Goal: Task Accomplishment & Management: Complete application form

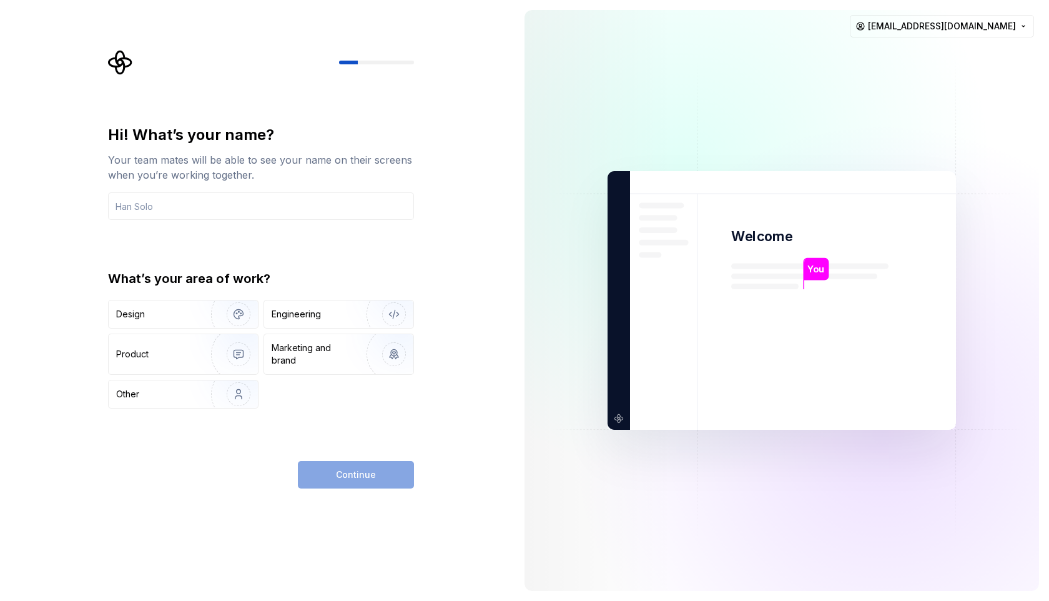
type input "N"
click at [827, 288] on div "[PERSON_NAME]" at bounding box center [845, 273] width 84 height 31
click at [827, 271] on p "[PERSON_NAME]" at bounding box center [844, 269] width 75 height 14
drag, startPoint x: 827, startPoint y: 271, endPoint x: 835, endPoint y: 315, distance: 44.4
click at [835, 315] on div "[PERSON_NAME] Welcome B You T B +3 [PERSON_NAME] [PERSON_NAME]" at bounding box center [781, 300] width 348 height 258
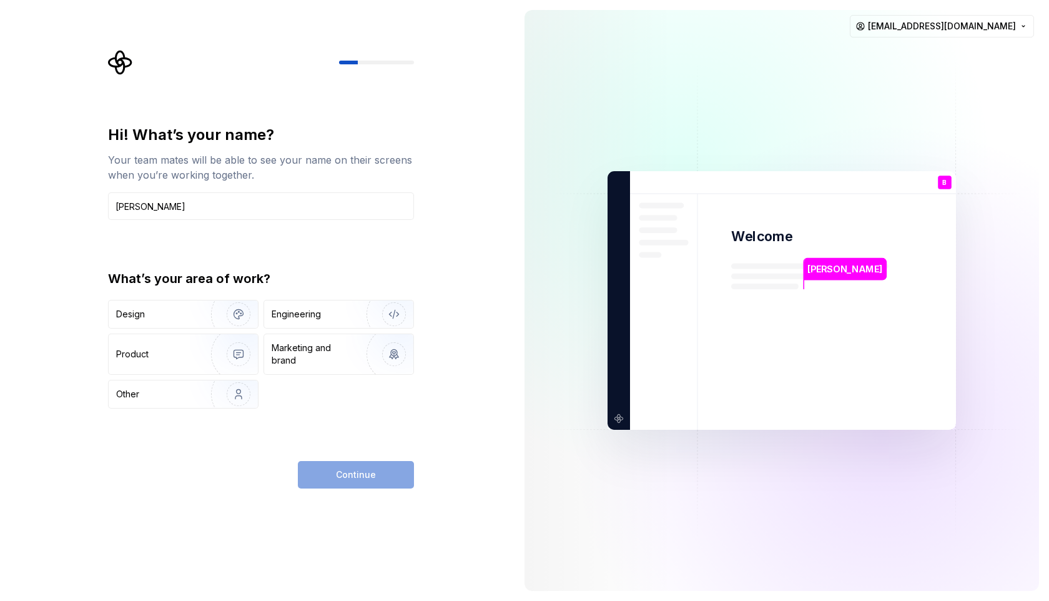
click at [835, 315] on img at bounding box center [782, 301] width 506 height 590
click at [370, 190] on div "Hi! What’s your name? Your team mates will be able to see your name on their sc…" at bounding box center [261, 172] width 306 height 95
drag, startPoint x: 376, startPoint y: 207, endPoint x: 177, endPoint y: 209, distance: 199.2
click at [177, 209] on input "[PERSON_NAME]" at bounding box center [261, 205] width 306 height 27
type input "[PERSON_NAME]"
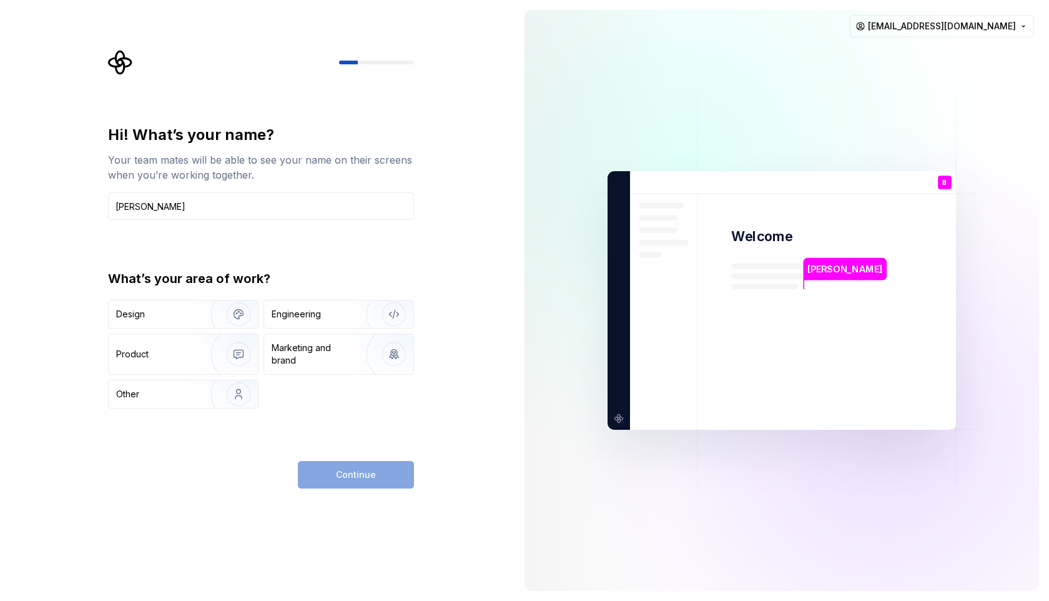
click at [182, 250] on div "Hi! What’s your name? Your team mates will be able to see your name on their sc…" at bounding box center [261, 266] width 306 height 283
click at [194, 310] on img "button" at bounding box center [230, 314] width 80 height 84
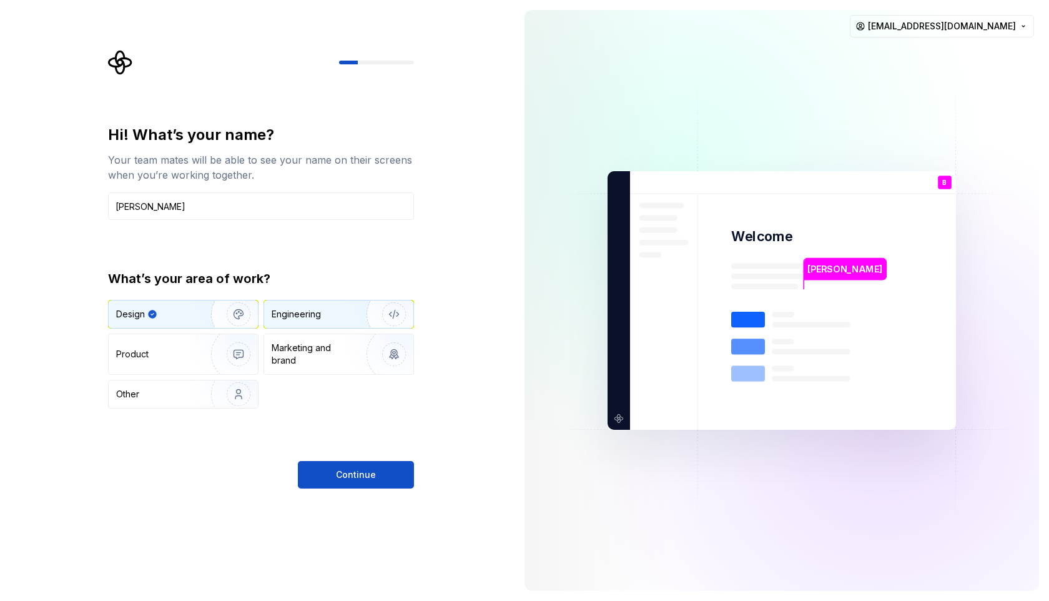
click at [341, 320] on div "Engineering" at bounding box center [321, 314] width 99 height 12
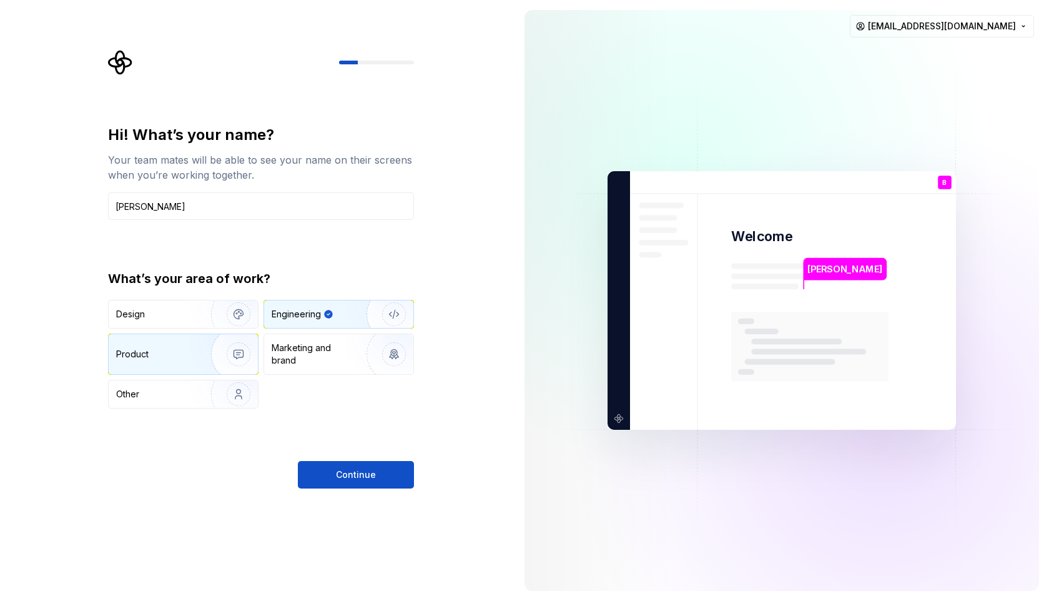
click at [204, 351] on img "button" at bounding box center [230, 354] width 80 height 84
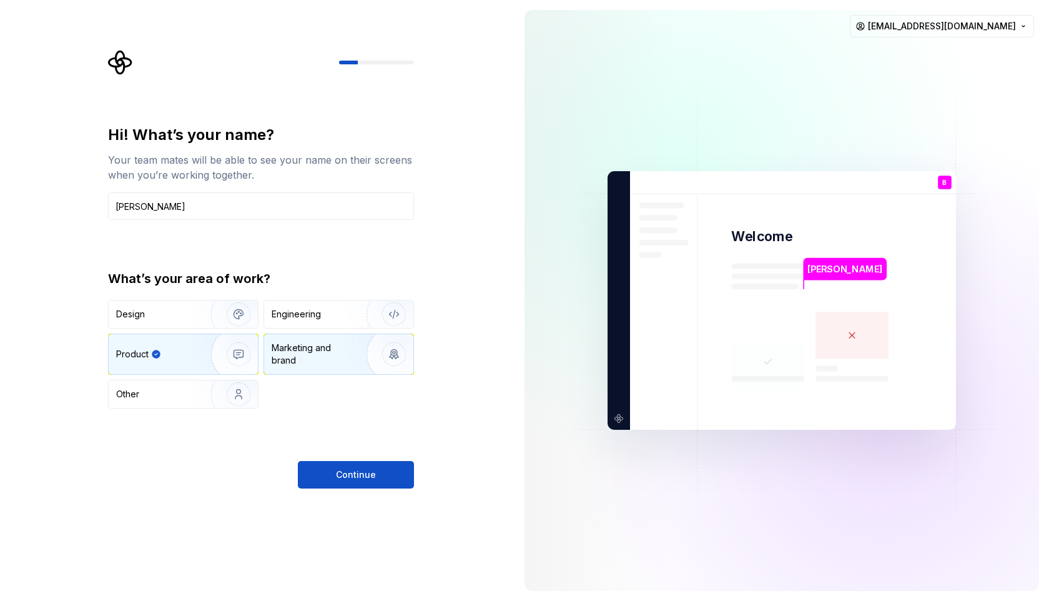
click at [378, 343] on img "button" at bounding box center [386, 354] width 80 height 84
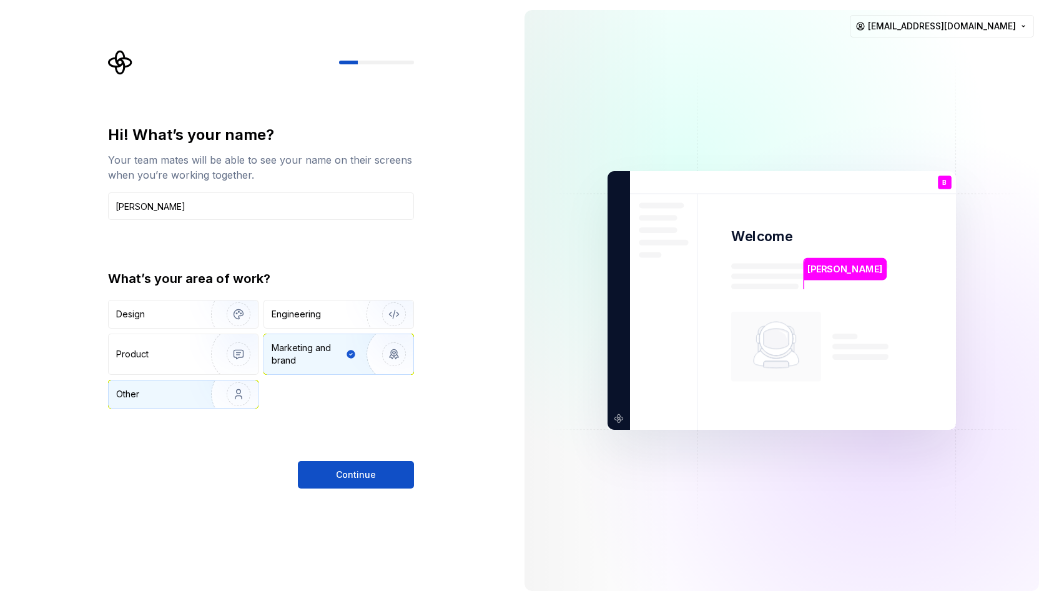
click at [202, 400] on img "button" at bounding box center [230, 394] width 80 height 84
click at [204, 322] on img "button" at bounding box center [230, 314] width 80 height 84
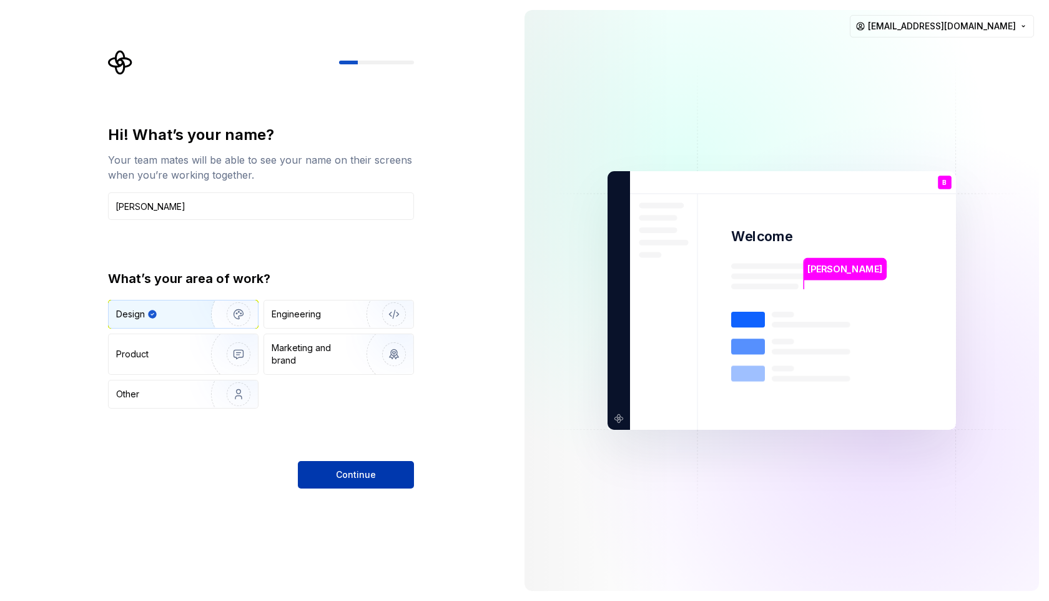
click at [362, 471] on span "Continue" at bounding box center [356, 474] width 40 height 12
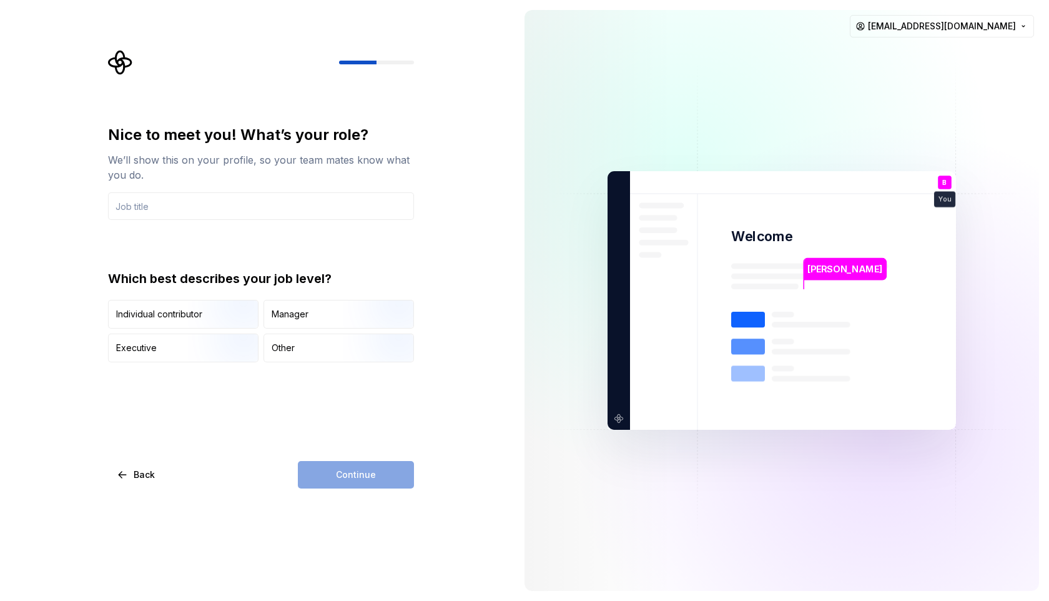
type input "UI/UX Designer"
click at [184, 318] on div "Individual contributor" at bounding box center [159, 314] width 86 height 12
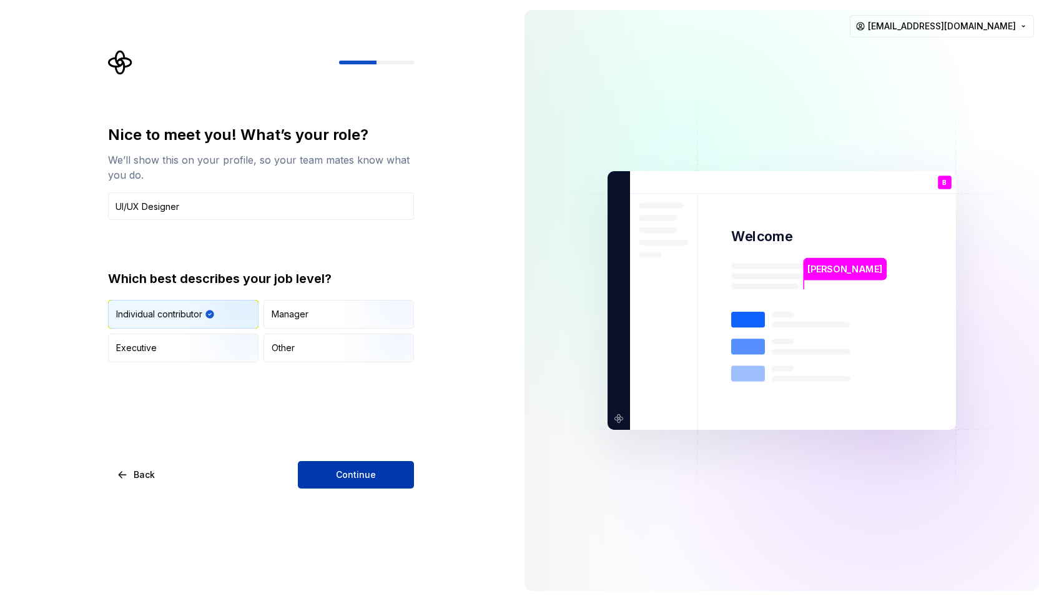
click at [322, 470] on button "Continue" at bounding box center [356, 474] width 116 height 27
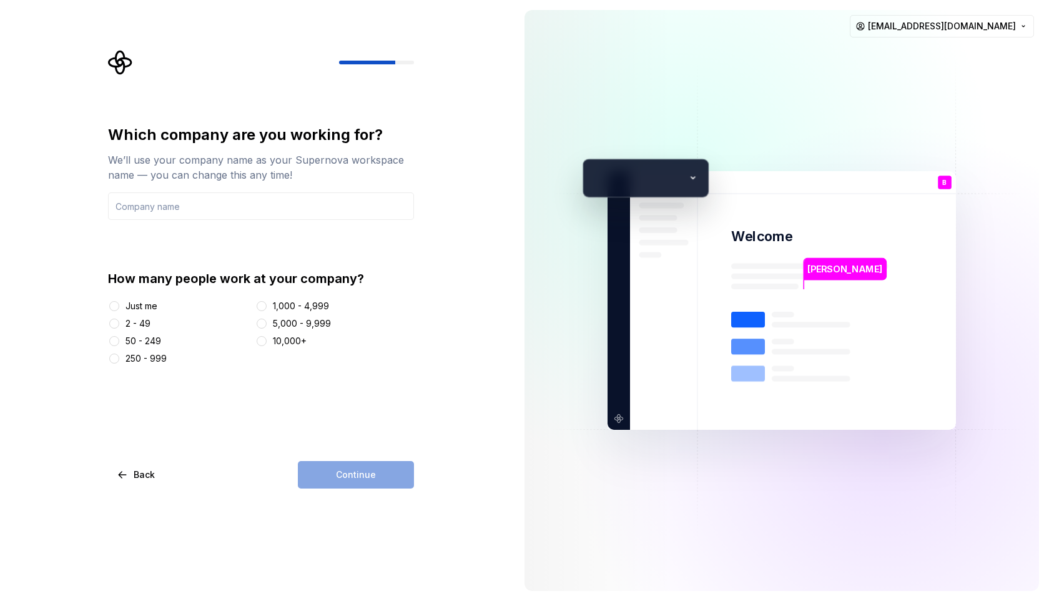
type input "Saleshandy"
click at [697, 180] on div "[PERSON_NAME] Welcome B You UI/UX Designer T B +3 S aleshandy [PERSON_NAME] [PE…" at bounding box center [781, 300] width 348 height 258
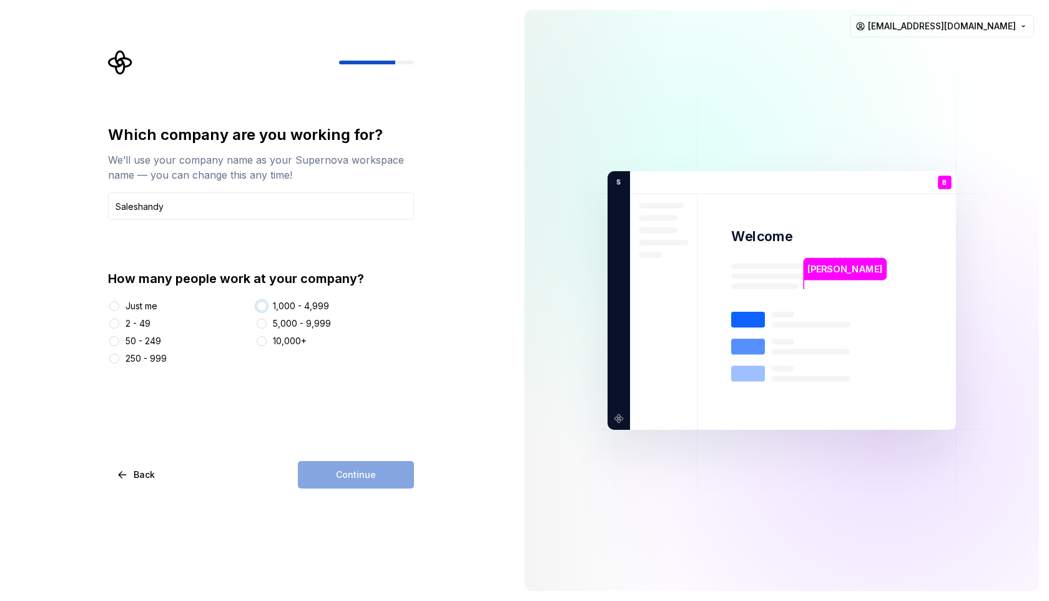
click at [264, 306] on button "1,000 - 4,999" at bounding box center [262, 306] width 10 height 10
click at [328, 461] on button "Continue" at bounding box center [356, 474] width 116 height 27
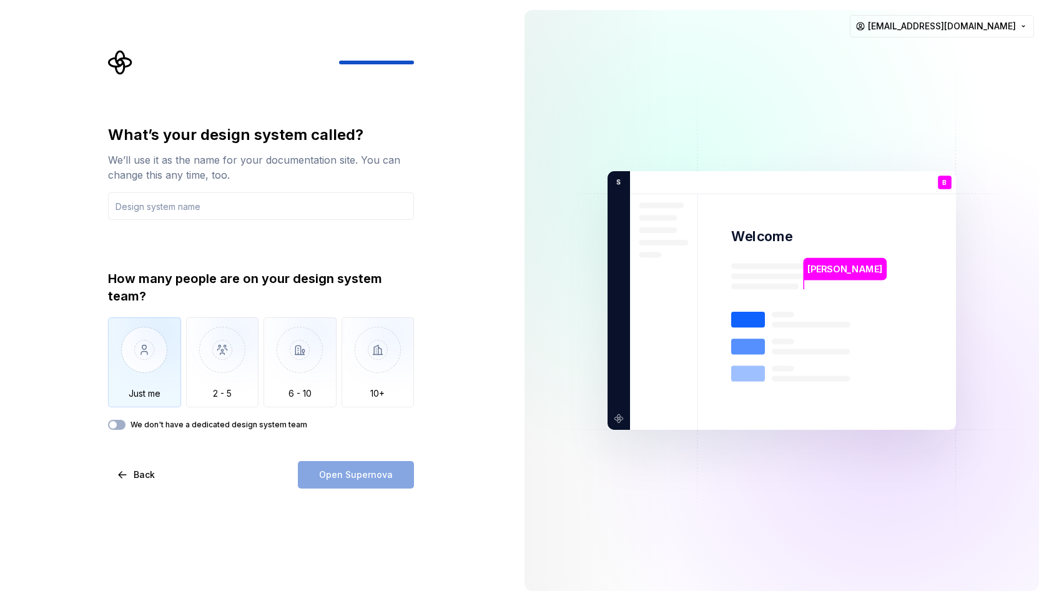
click at [158, 365] on img "button" at bounding box center [144, 359] width 73 height 84
click at [360, 480] on div "Open Supernova" at bounding box center [356, 474] width 116 height 27
click at [124, 420] on div "We don't have a dedicated design system team" at bounding box center [261, 425] width 306 height 10
click at [118, 425] on button "We don't have a dedicated design system team" at bounding box center [116, 425] width 17 height 10
click at [119, 424] on span "button" at bounding box center [120, 424] width 7 height 7
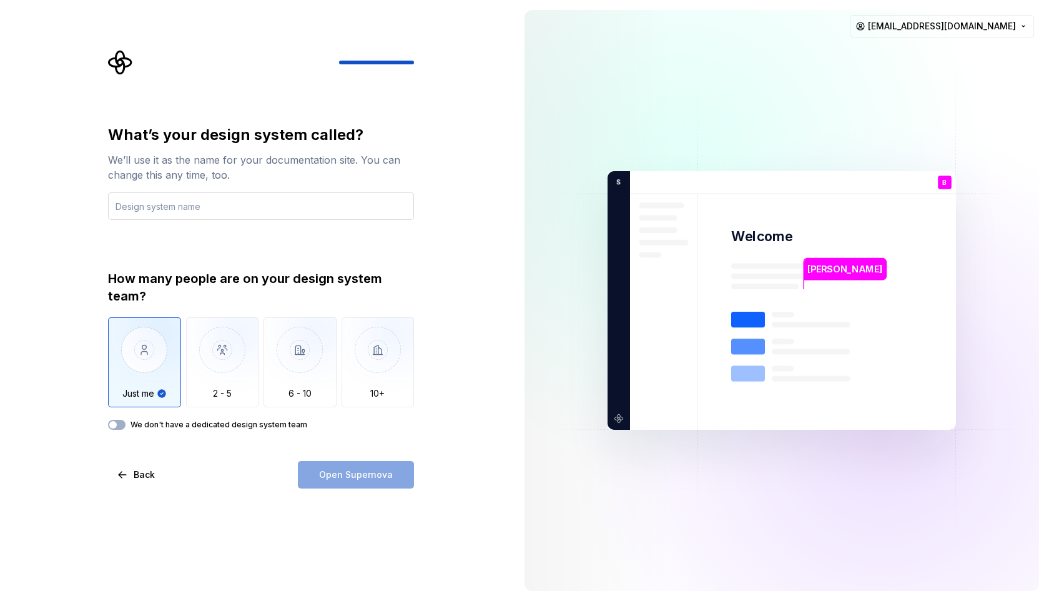
click at [167, 208] on input "text" at bounding box center [261, 205] width 306 height 27
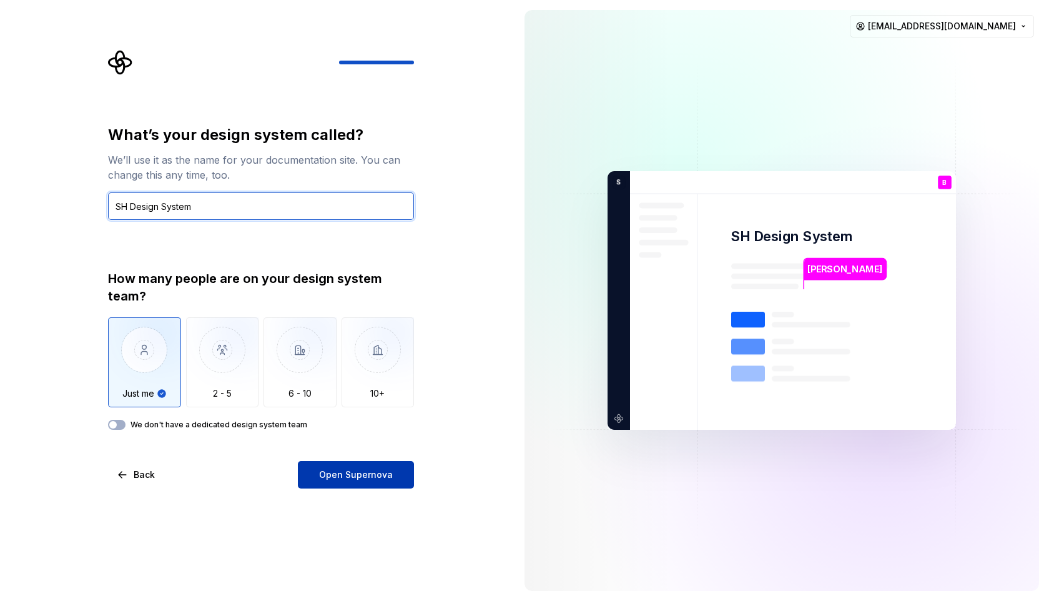
type input "SH Design System"
click at [302, 473] on button "Open Supernova" at bounding box center [356, 474] width 116 height 27
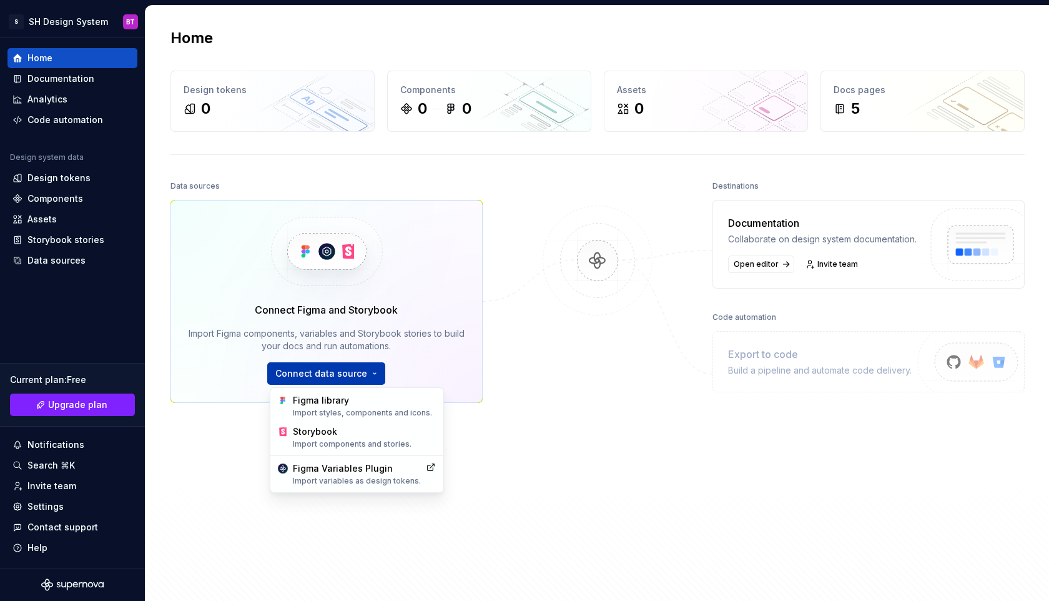
click at [330, 374] on html "S SH Design System BT Home Documentation Analytics Code automation Design syste…" at bounding box center [524, 300] width 1049 height 601
click at [325, 413] on div "Import styles, components and icons." at bounding box center [364, 413] width 143 height 10
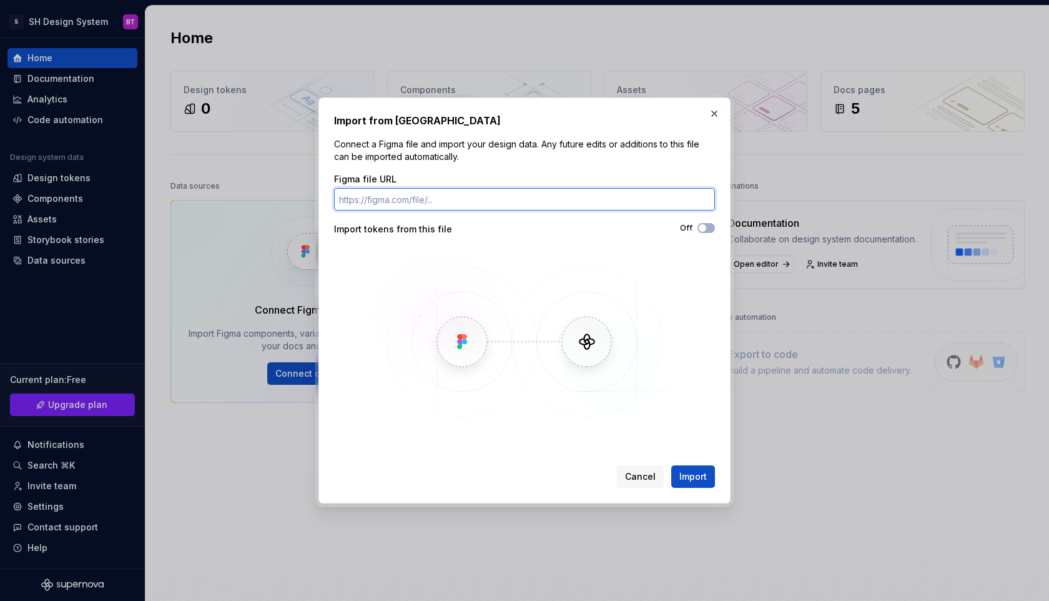
click at [545, 206] on input "Figma file URL" at bounding box center [524, 199] width 381 height 22
click at [471, 212] on div "Figma file URL Import tokens from this file Off" at bounding box center [524, 304] width 381 height 262
click at [469, 197] on input "Figma file URL" at bounding box center [524, 199] width 381 height 22
paste input "[URL][DOMAIN_NAME]"
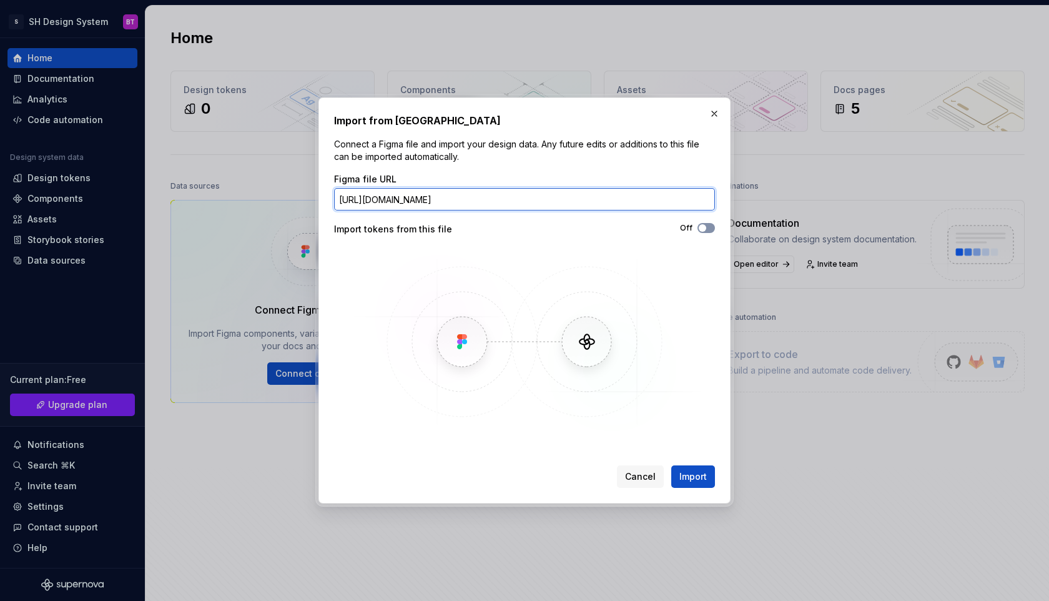
type input "[URL][DOMAIN_NAME]"
click at [704, 228] on span "button" at bounding box center [702, 227] width 7 height 7
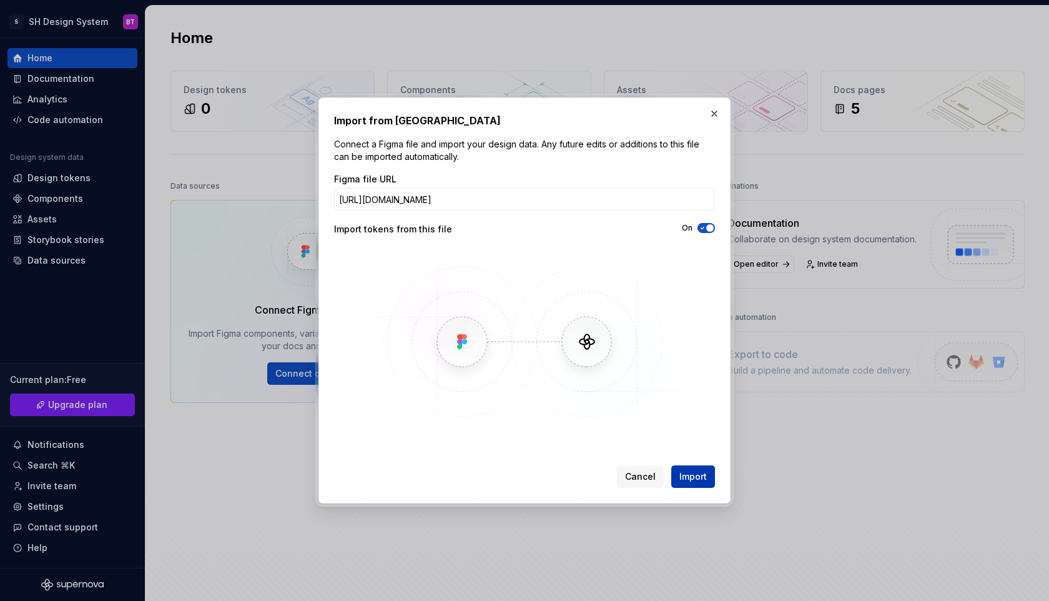
click at [695, 480] on span "Import" at bounding box center [692, 476] width 27 height 12
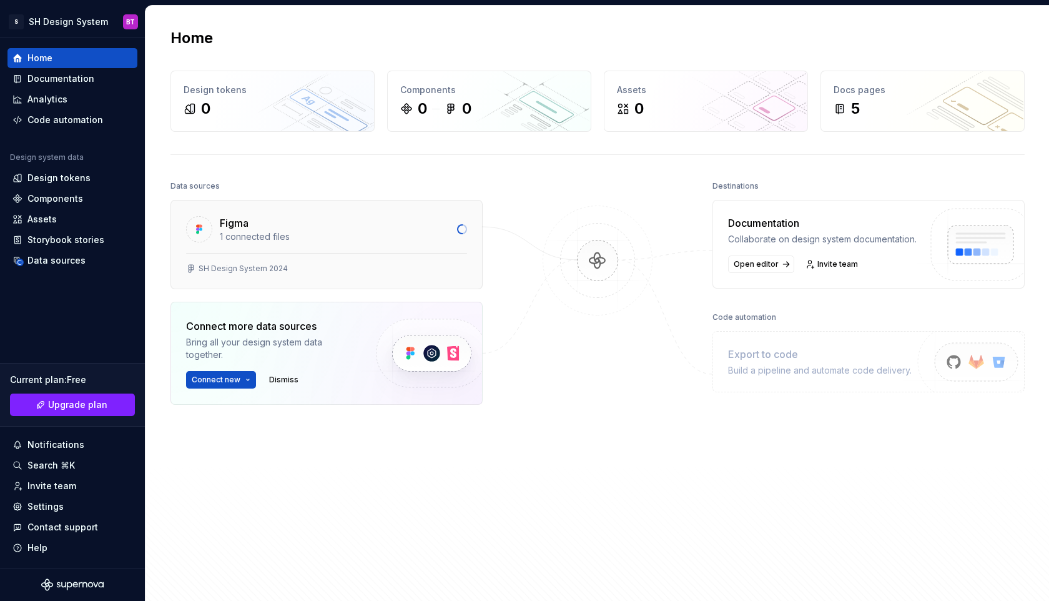
click at [253, 226] on div "Figma" at bounding box center [335, 222] width 230 height 15
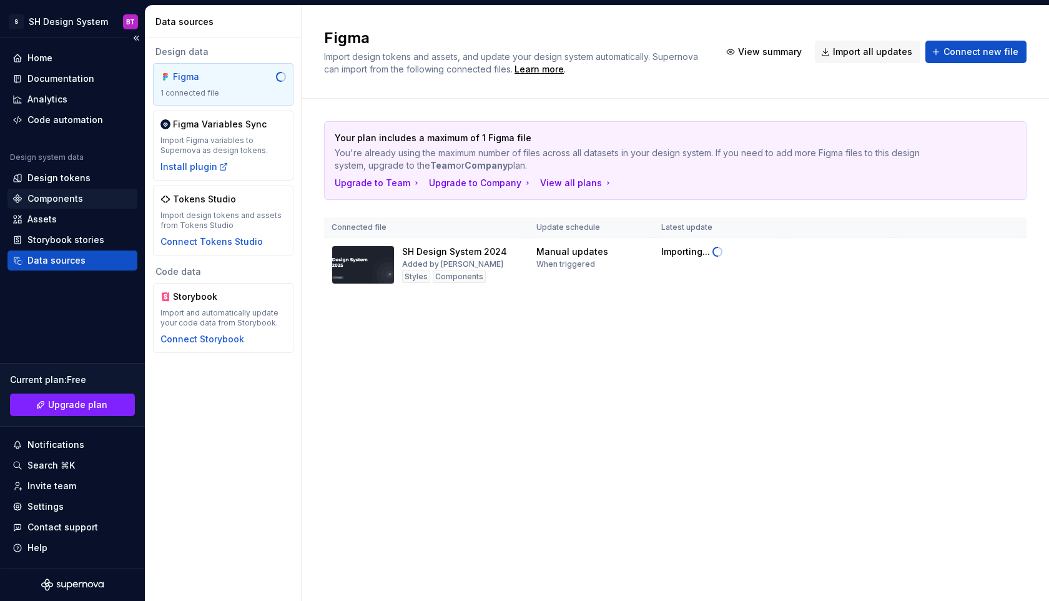
click at [56, 200] on div "Components" at bounding box center [55, 198] width 56 height 12
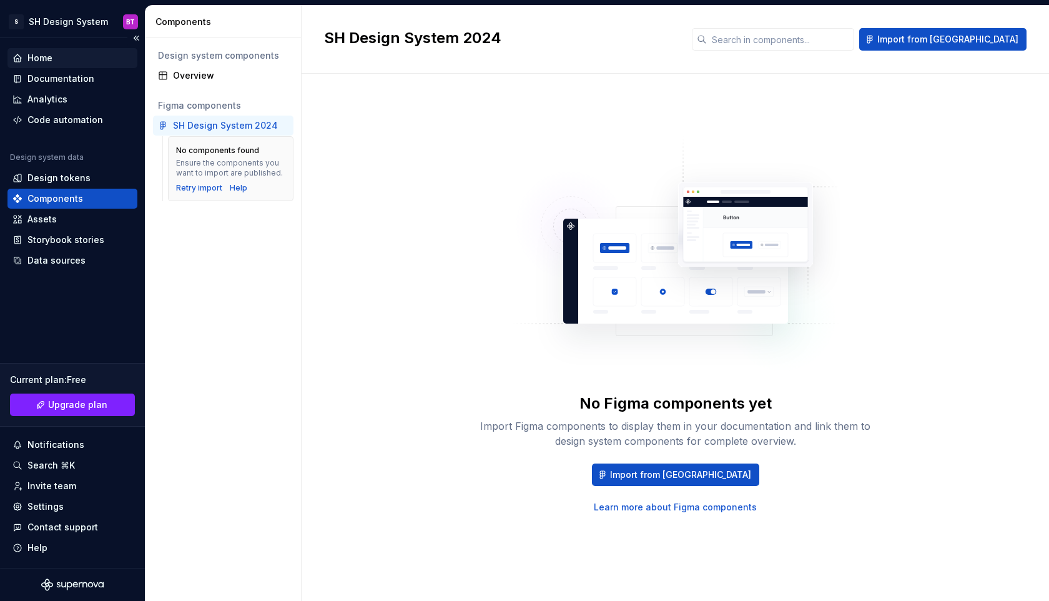
click at [96, 54] on div "Home" at bounding box center [72, 58] width 120 height 12
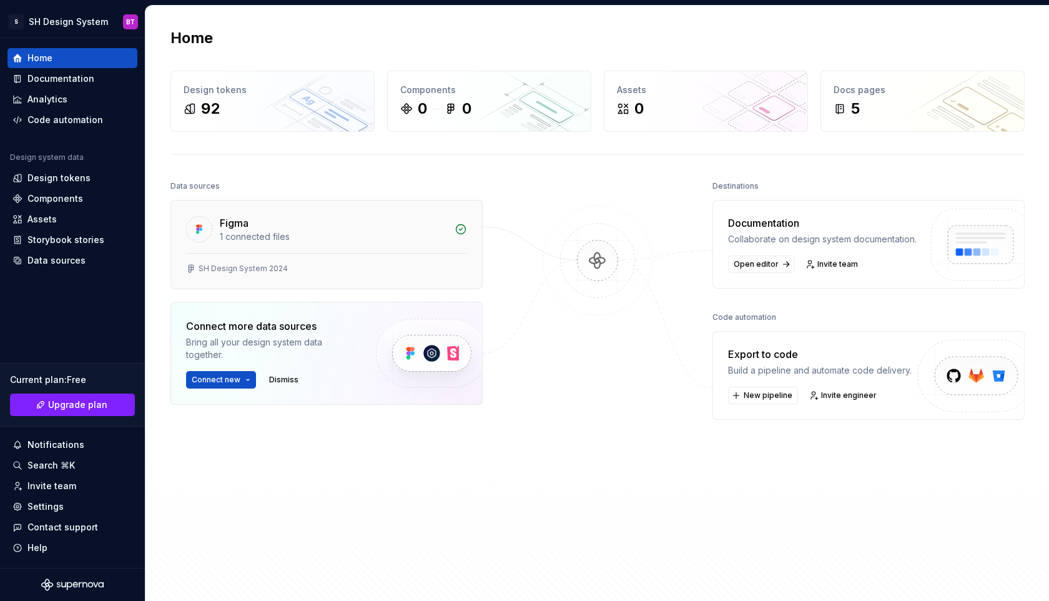
click at [345, 220] on div "Figma" at bounding box center [333, 222] width 227 height 15
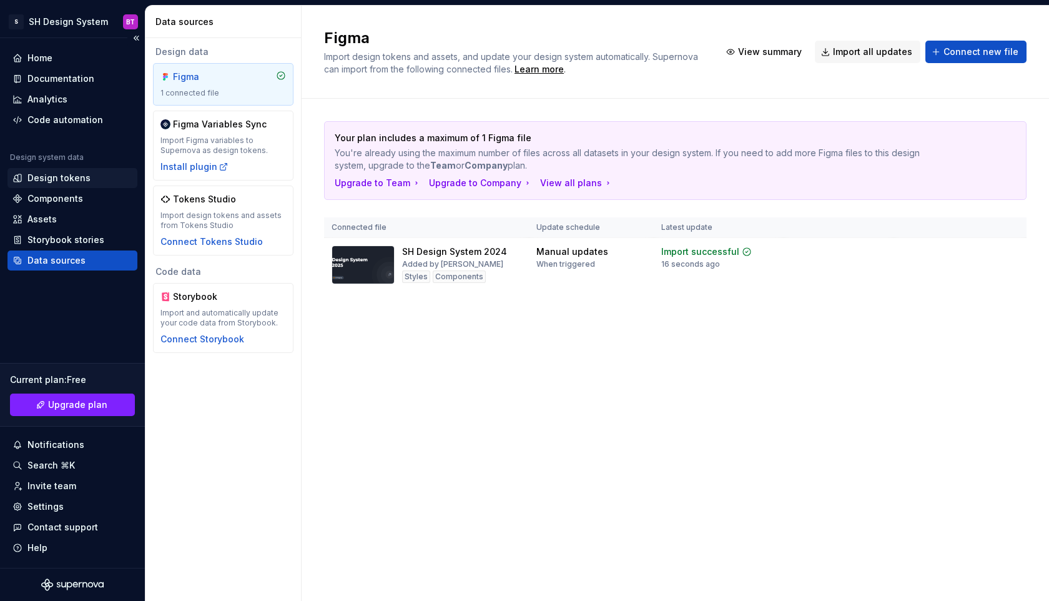
click at [67, 179] on div "Design tokens" at bounding box center [58, 178] width 63 height 12
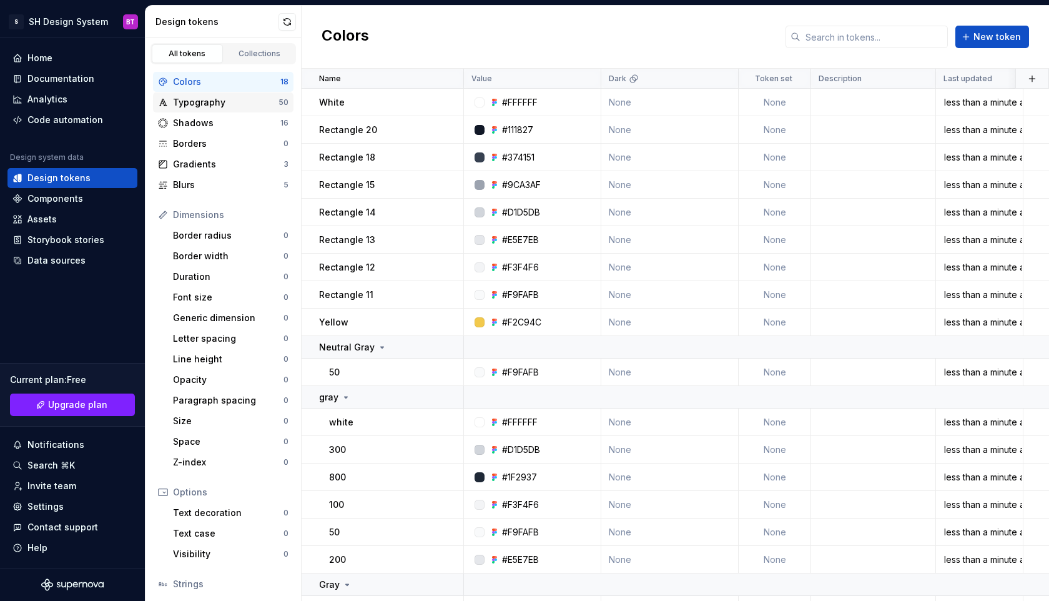
click at [181, 103] on div "Typography" at bounding box center [226, 102] width 106 height 12
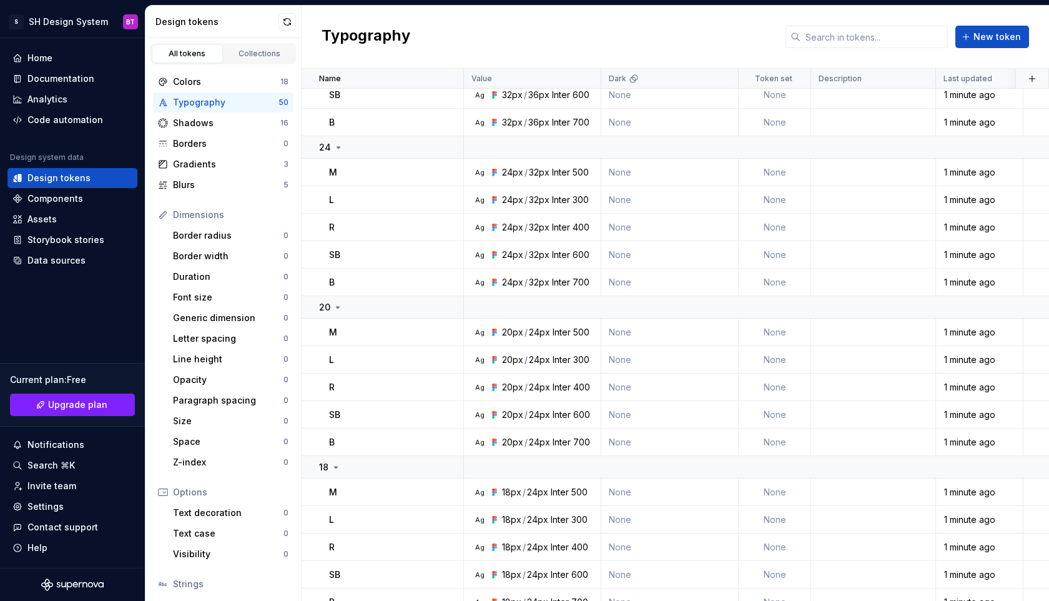
scroll to position [271, 0]
click at [335, 303] on icon at bounding box center [338, 308] width 10 height 10
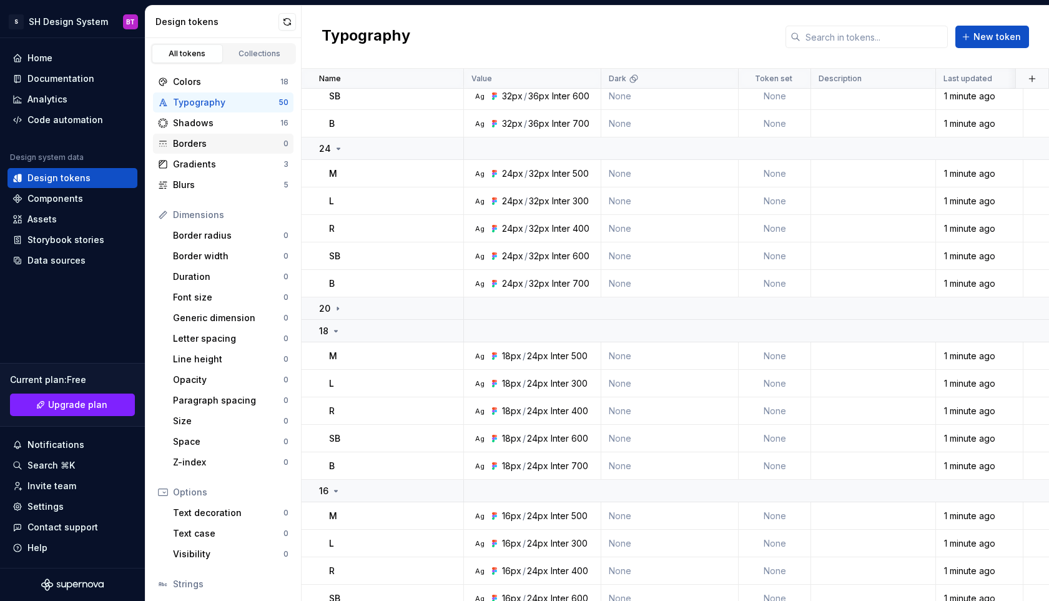
click at [222, 138] on div "Borders" at bounding box center [228, 143] width 111 height 12
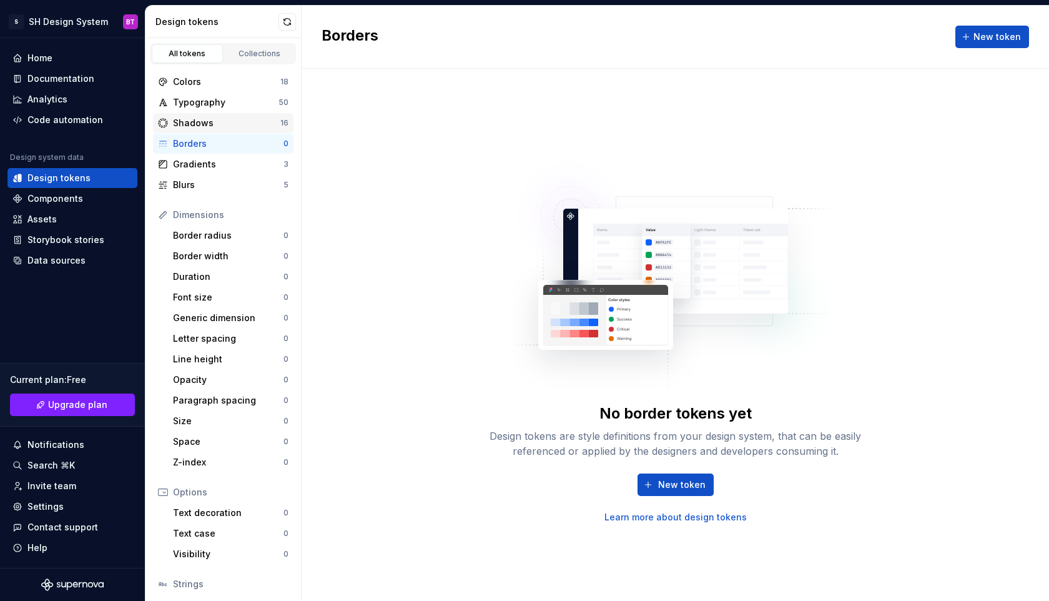
click at [204, 122] on div "Shadows" at bounding box center [226, 123] width 107 height 12
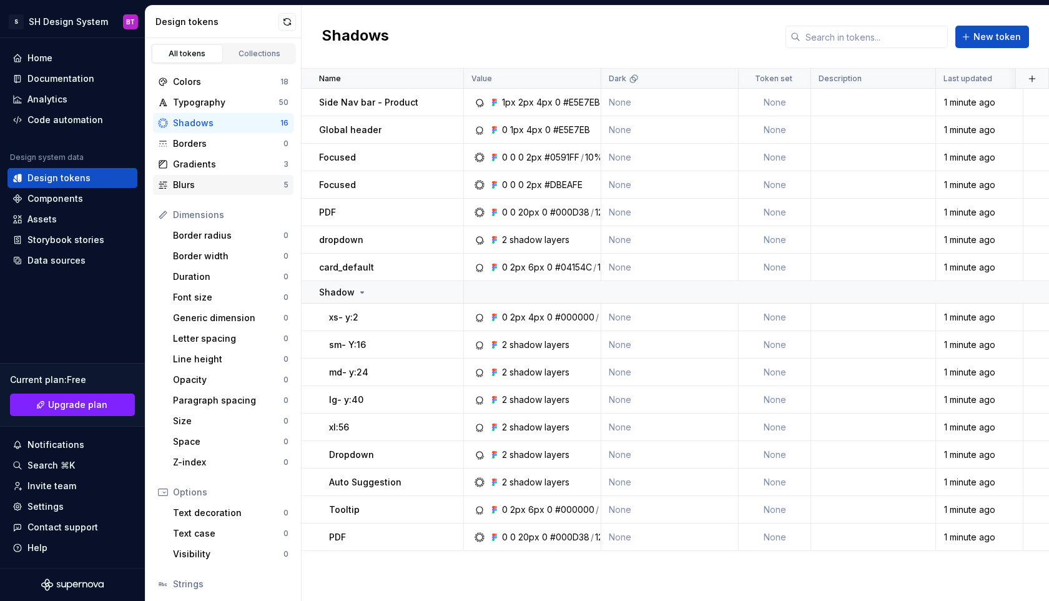
click at [190, 177] on div "Blurs 5" at bounding box center [223, 185] width 140 height 20
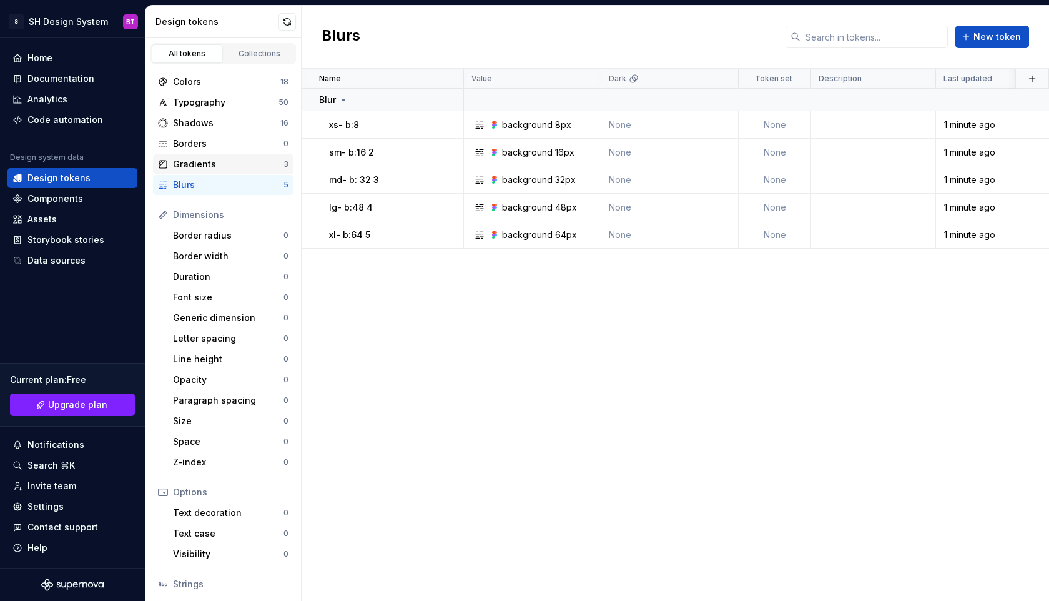
click at [246, 155] on div "Gradients 3" at bounding box center [223, 164] width 140 height 20
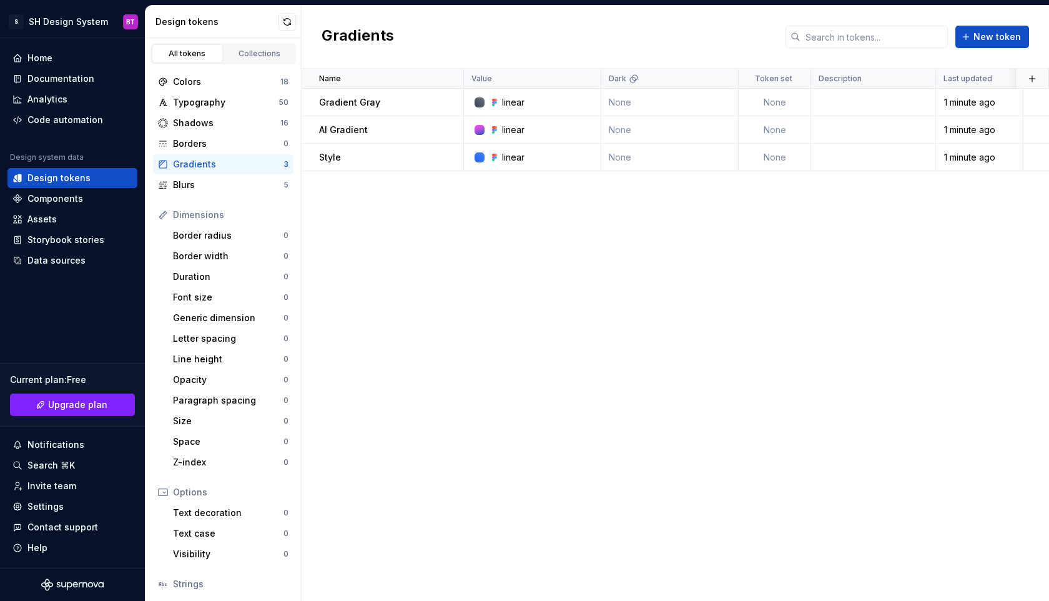
click at [225, 245] on div "Dimensions Border radius 0 Border width 0 Duration 0 Font size 0 Generic dimens…" at bounding box center [223, 338] width 140 height 267
click at [222, 229] on div "Border radius" at bounding box center [228, 235] width 111 height 12
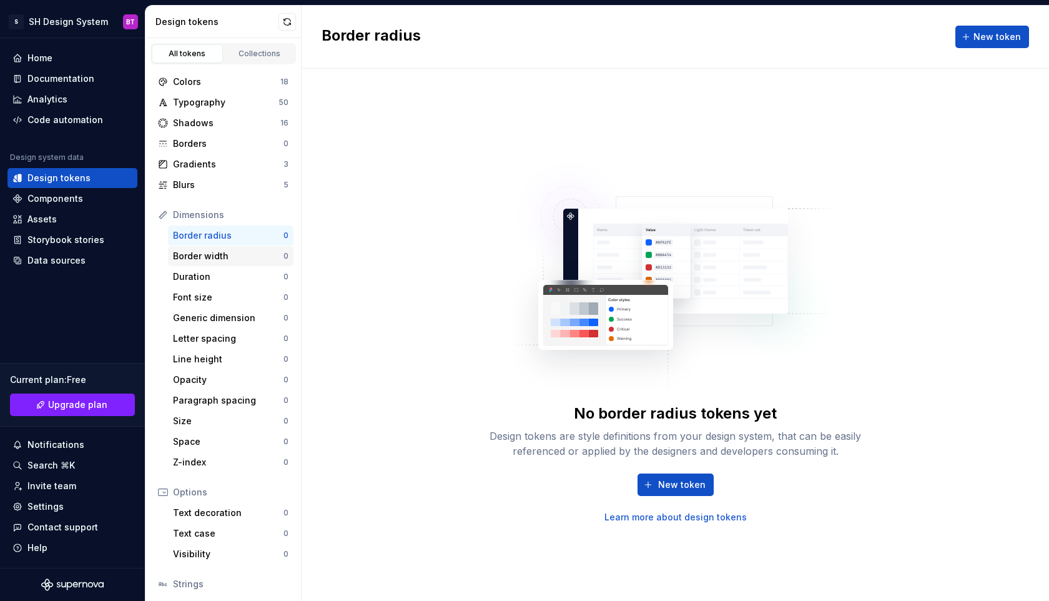
click at [212, 257] on div "Border width" at bounding box center [228, 256] width 111 height 12
click at [217, 275] on div "Duration" at bounding box center [228, 276] width 111 height 12
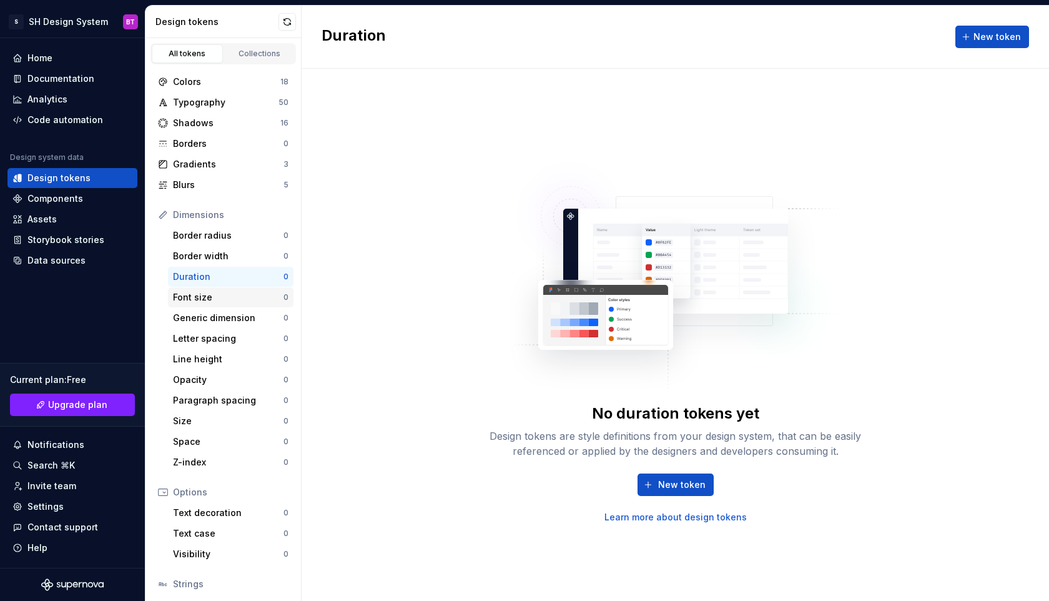
click at [204, 298] on div "Font size" at bounding box center [228, 297] width 111 height 12
click at [205, 327] on div "Generic dimension 0" at bounding box center [230, 318] width 125 height 20
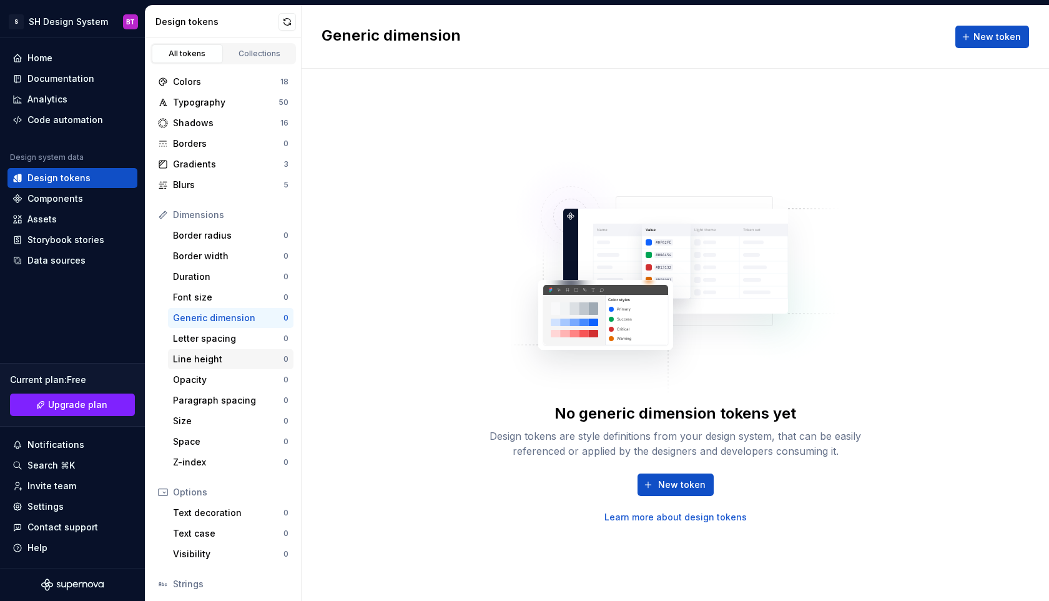
click at [207, 365] on div "Line height 0" at bounding box center [230, 359] width 125 height 20
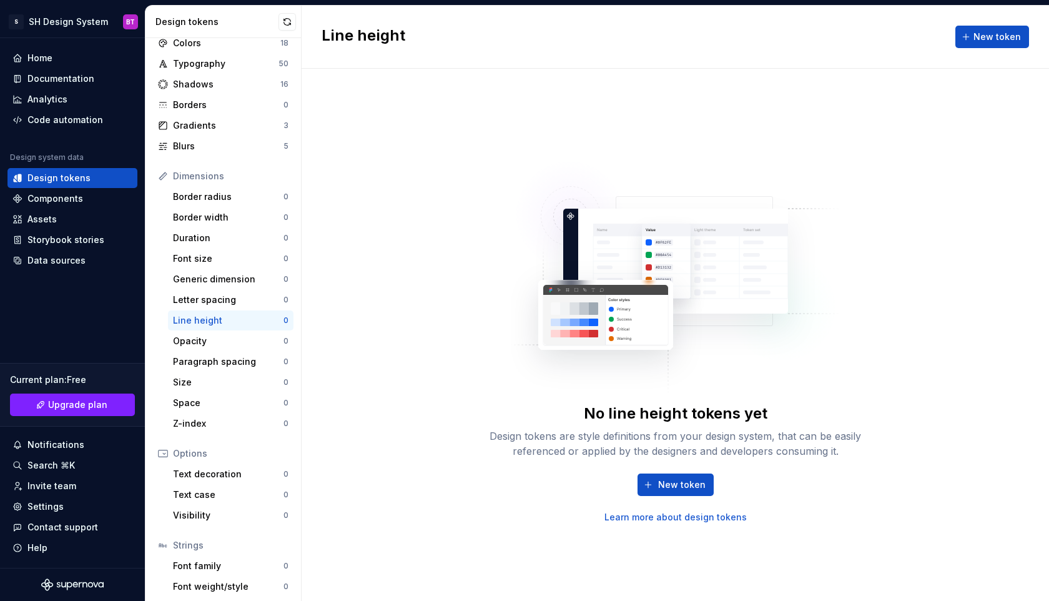
scroll to position [83, 0]
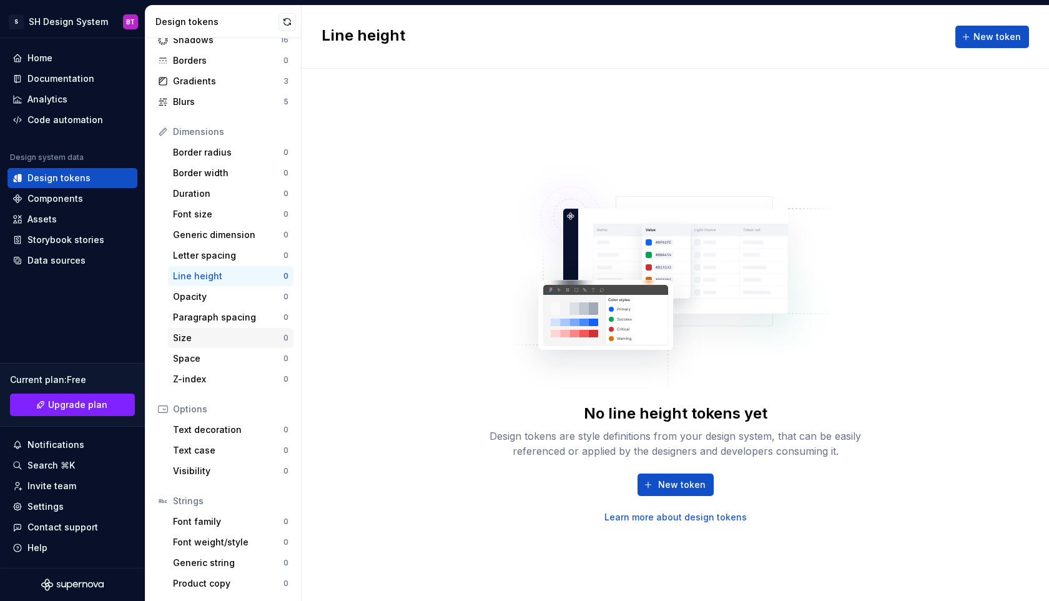
click at [204, 333] on div "Size" at bounding box center [228, 338] width 111 height 12
click at [192, 427] on div "Text decoration" at bounding box center [228, 429] width 111 height 12
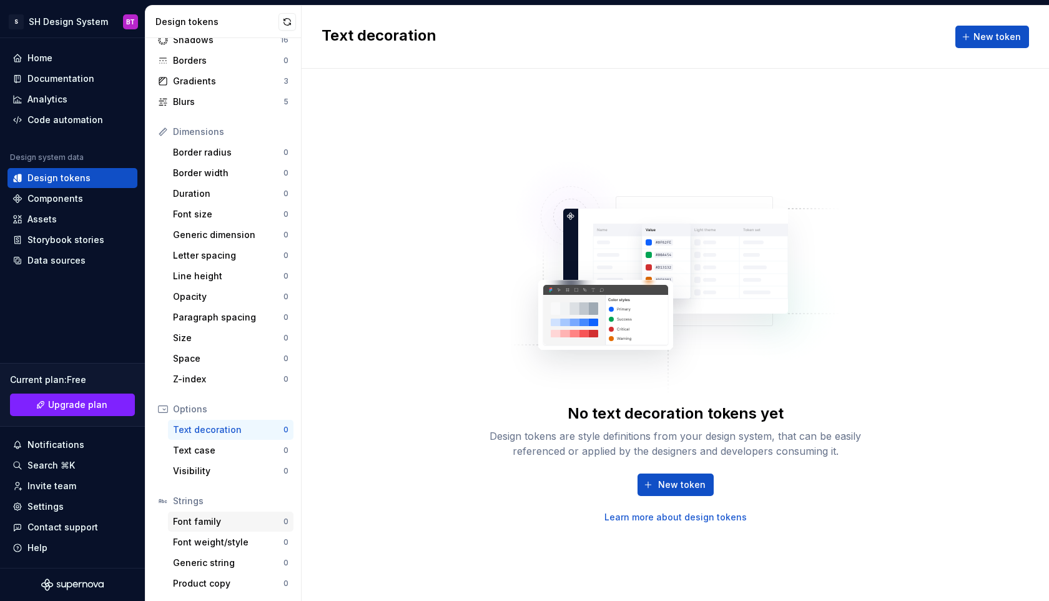
click at [227, 523] on div "Font family" at bounding box center [228, 521] width 111 height 12
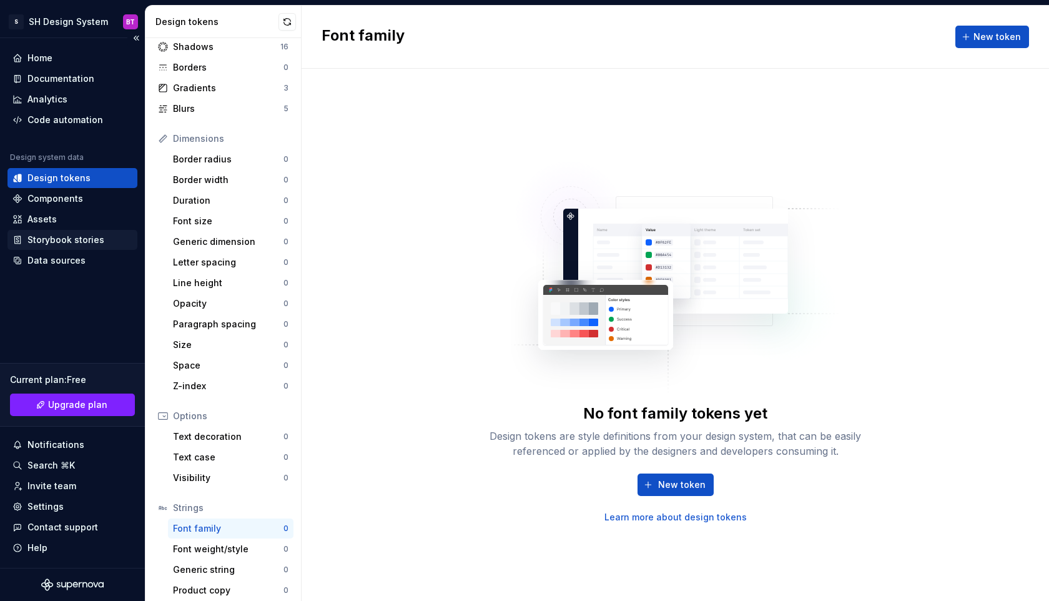
scroll to position [83, 0]
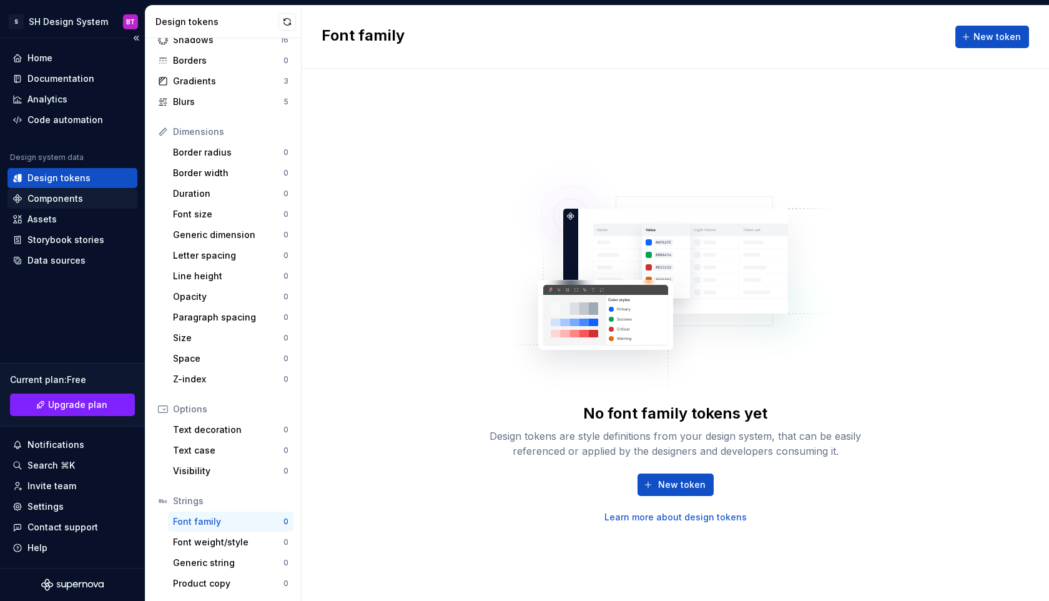
click at [56, 196] on div "Components" at bounding box center [55, 198] width 56 height 12
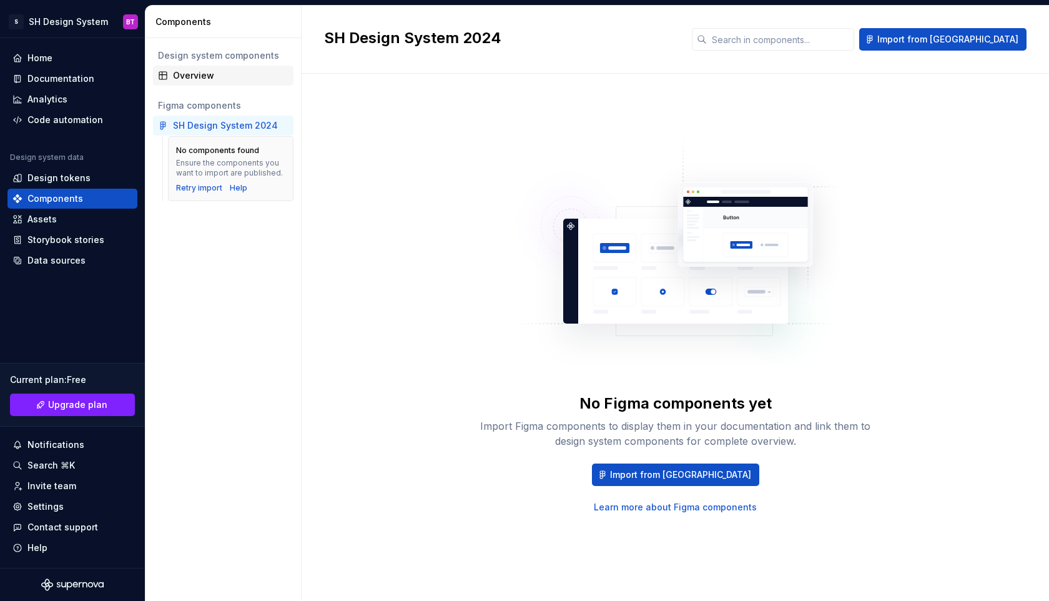
click at [202, 79] on div "Overview" at bounding box center [230, 75] width 115 height 12
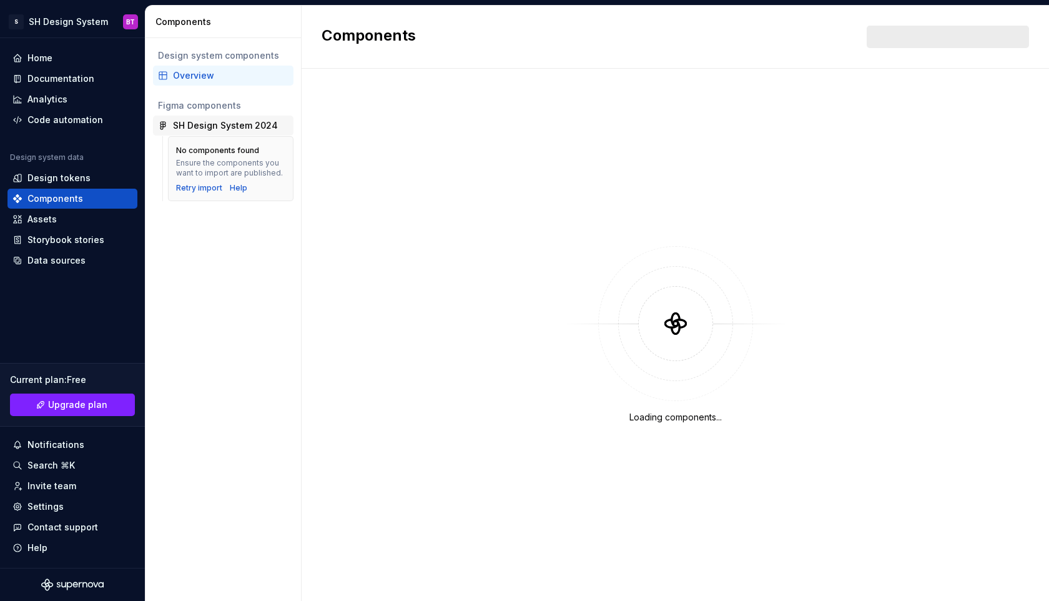
click at [194, 131] on div "SH Design System 2024" at bounding box center [225, 125] width 105 height 12
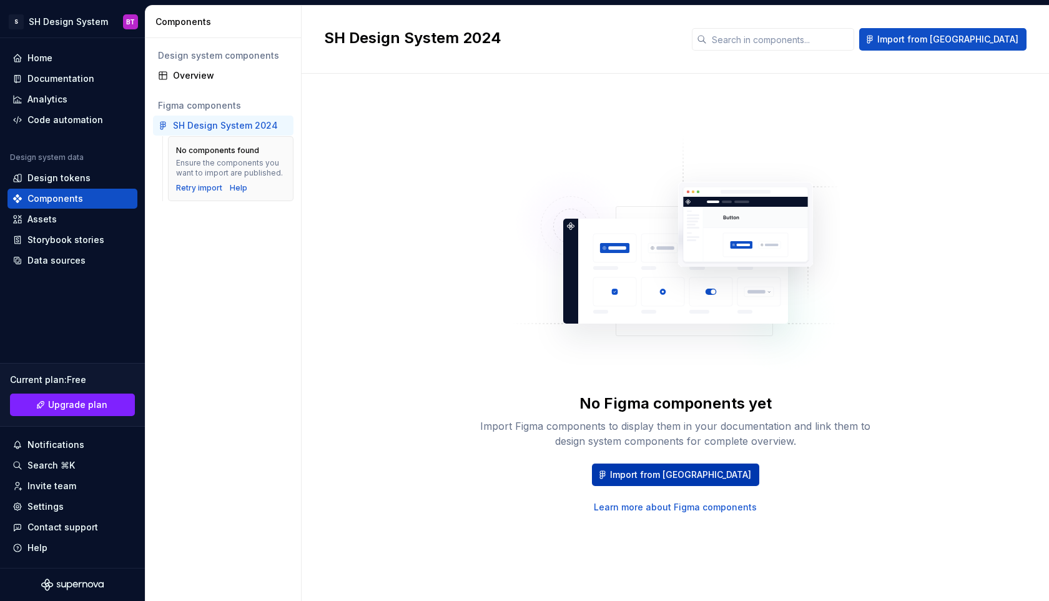
click at [684, 471] on span "Import from [GEOGRAPHIC_DATA]" at bounding box center [680, 474] width 141 height 12
